Goal: Browse casually: Explore the website without a specific task or goal

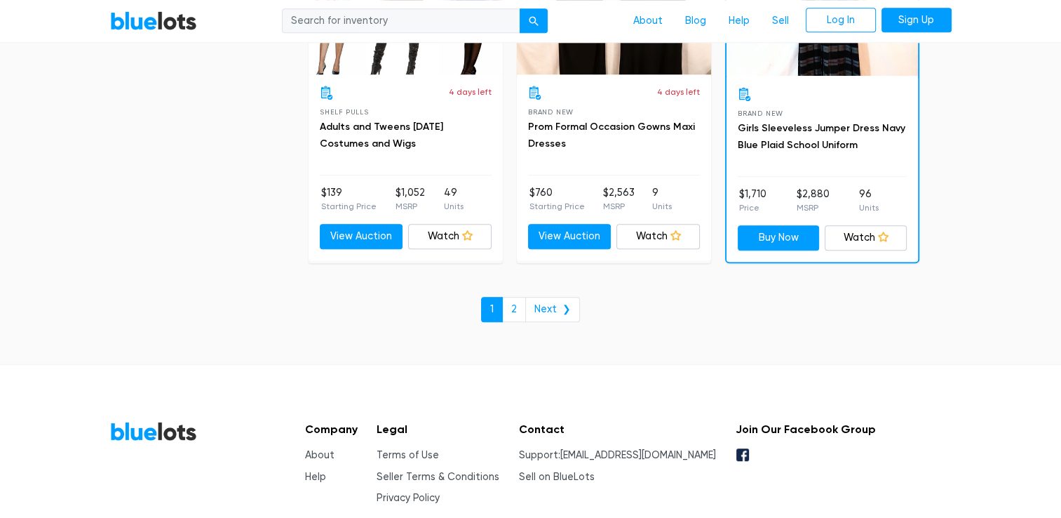
scroll to position [6181, 0]
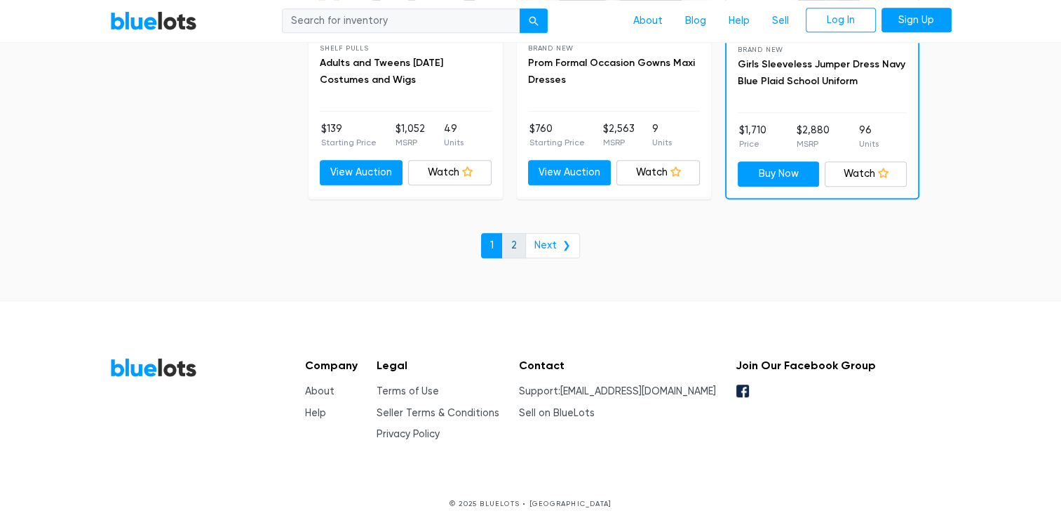
click at [516, 238] on link "2" at bounding box center [514, 245] width 24 height 25
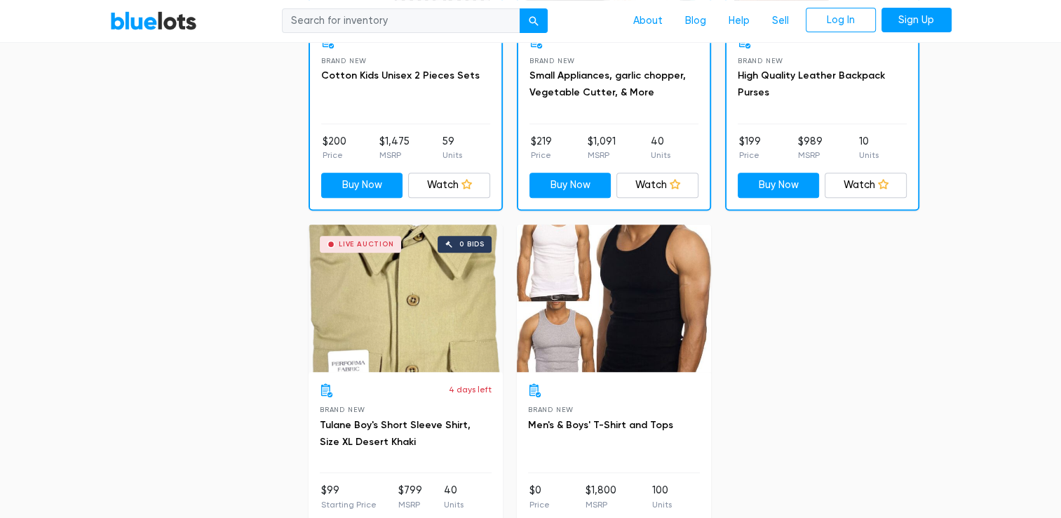
scroll to position [654, 0]
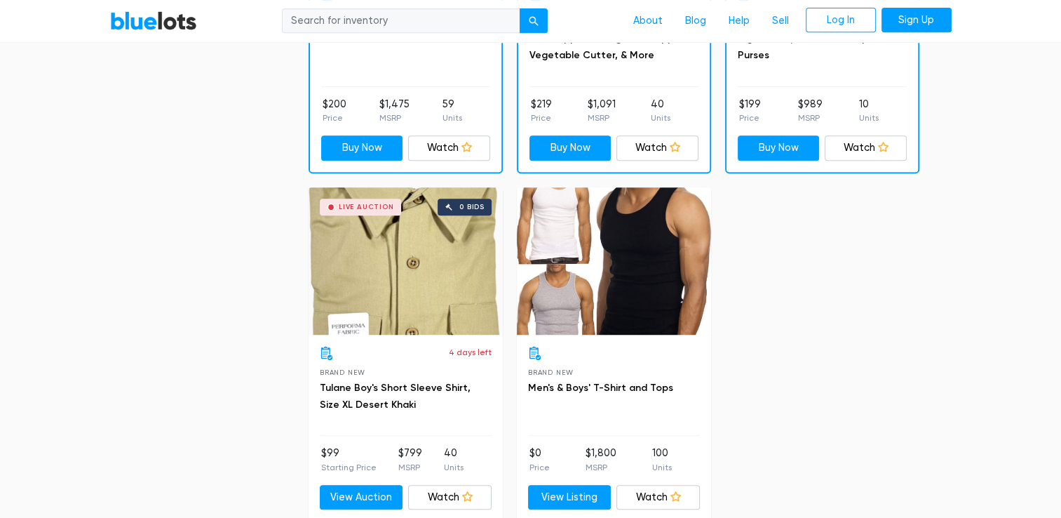
click at [412, 309] on div "Live Auction 0 bids" at bounding box center [406, 260] width 194 height 147
